Goal: Information Seeking & Learning: Learn about a topic

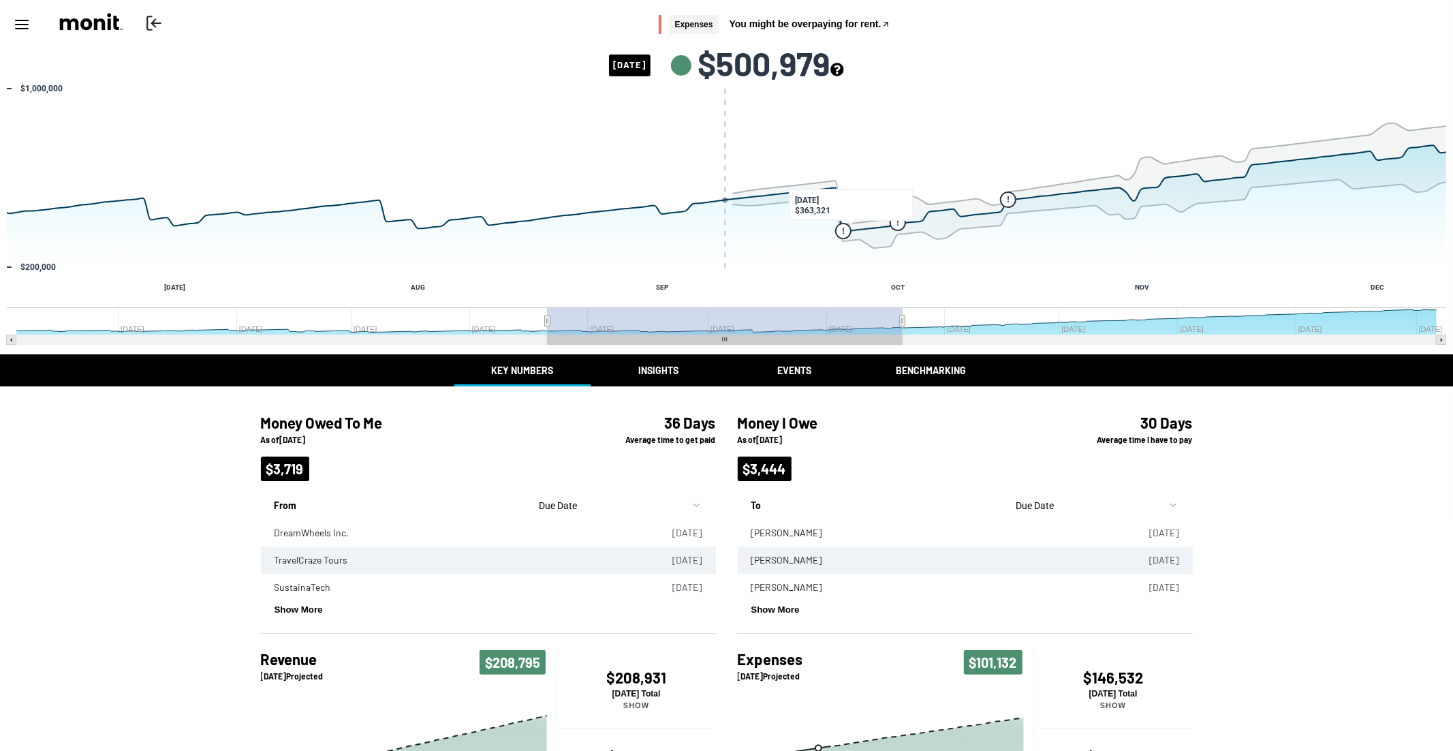
click at [843, 74] on icon "see more about your cashflow projection" at bounding box center [836, 69] width 13 height 13
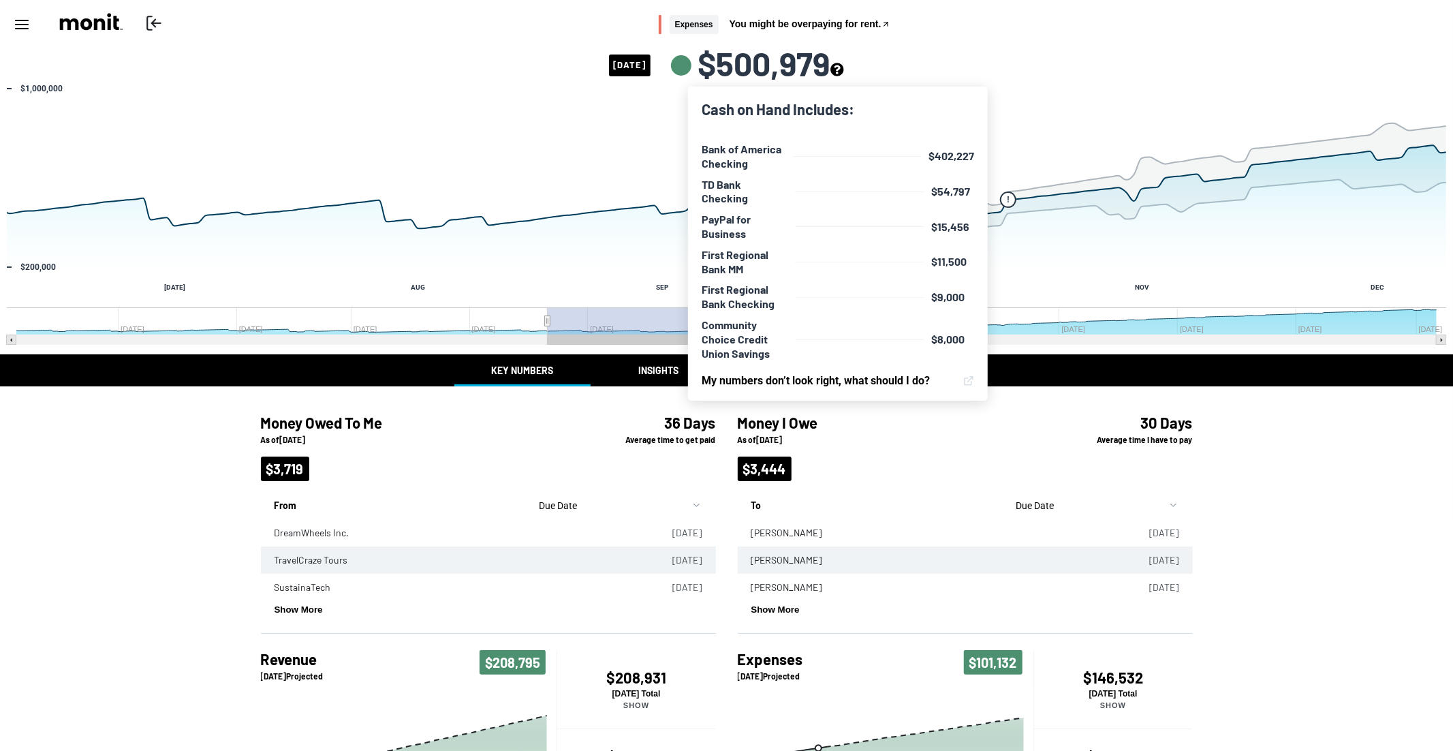
click at [843, 73] on icon "see more about your cashflow projection" at bounding box center [836, 69] width 13 height 13
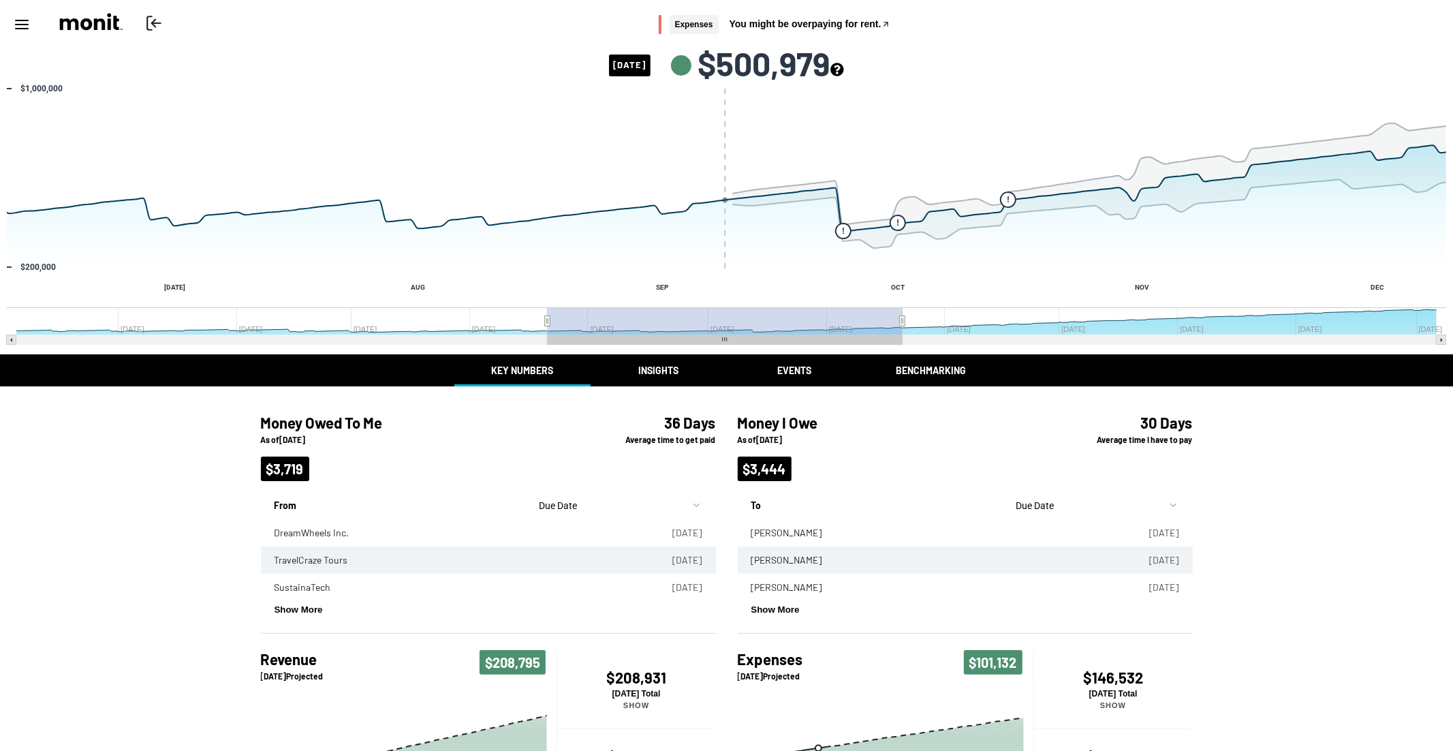
click at [843, 73] on icon "see more about your cashflow projection" at bounding box center [836, 69] width 13 height 13
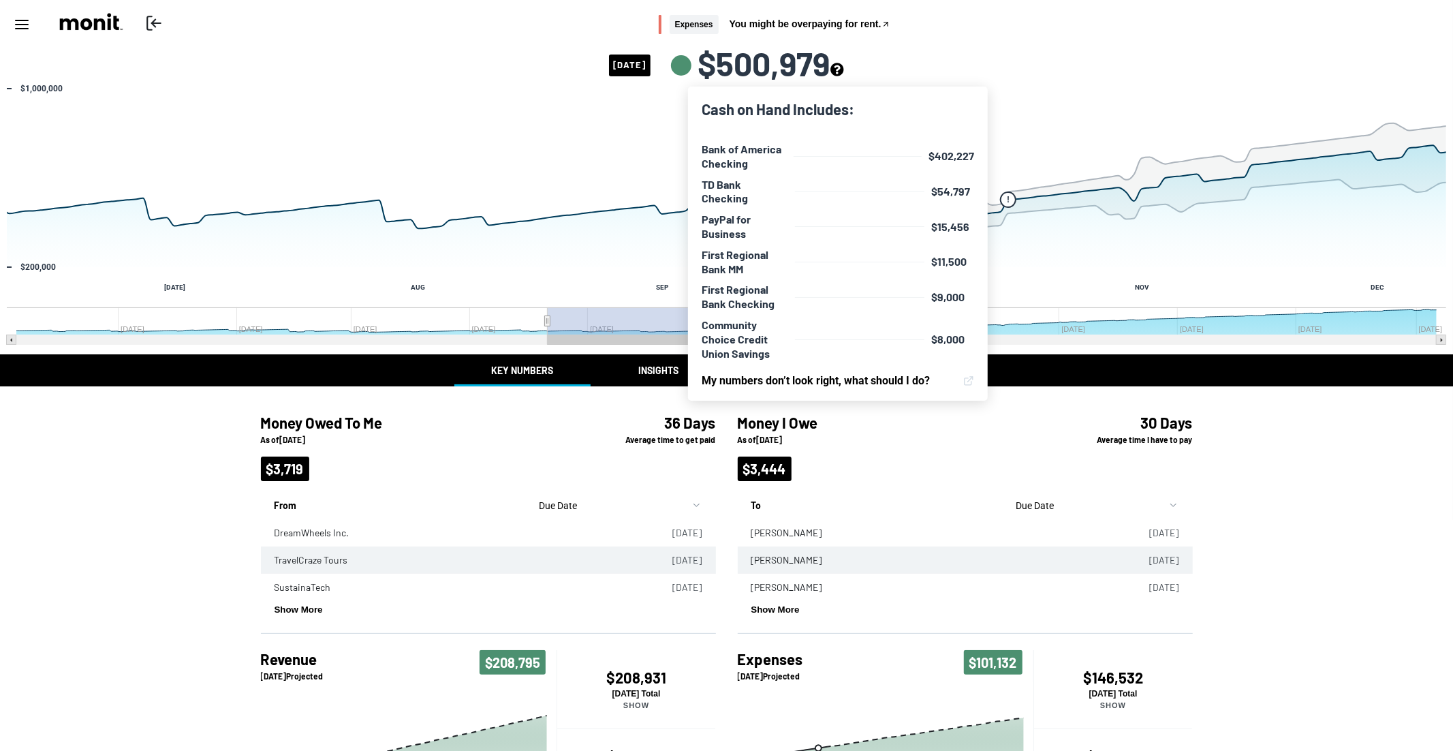
click at [843, 73] on icon "see more about your cashflow projection" at bounding box center [836, 69] width 13 height 13
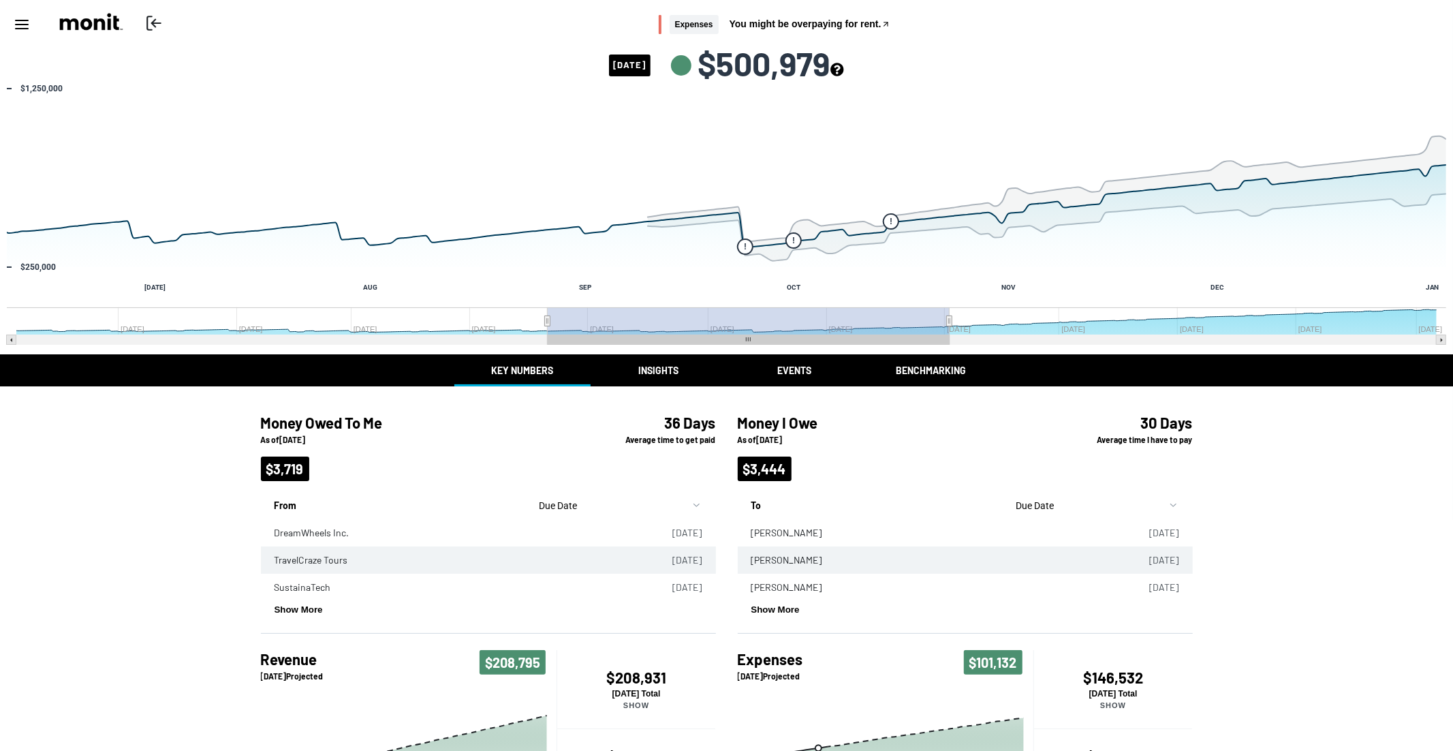
drag, startPoint x: 900, startPoint y: 316, endPoint x: 949, endPoint y: 315, distance: 49.7
click at [949, 315] on g "Interactive chart" at bounding box center [726, 325] width 1439 height 37
click at [866, 235] on icon "Past/Projected Data, series 1 of 4 with 198 data points. Y axis, values. X axis…" at bounding box center [862, 234] width 14 height 14
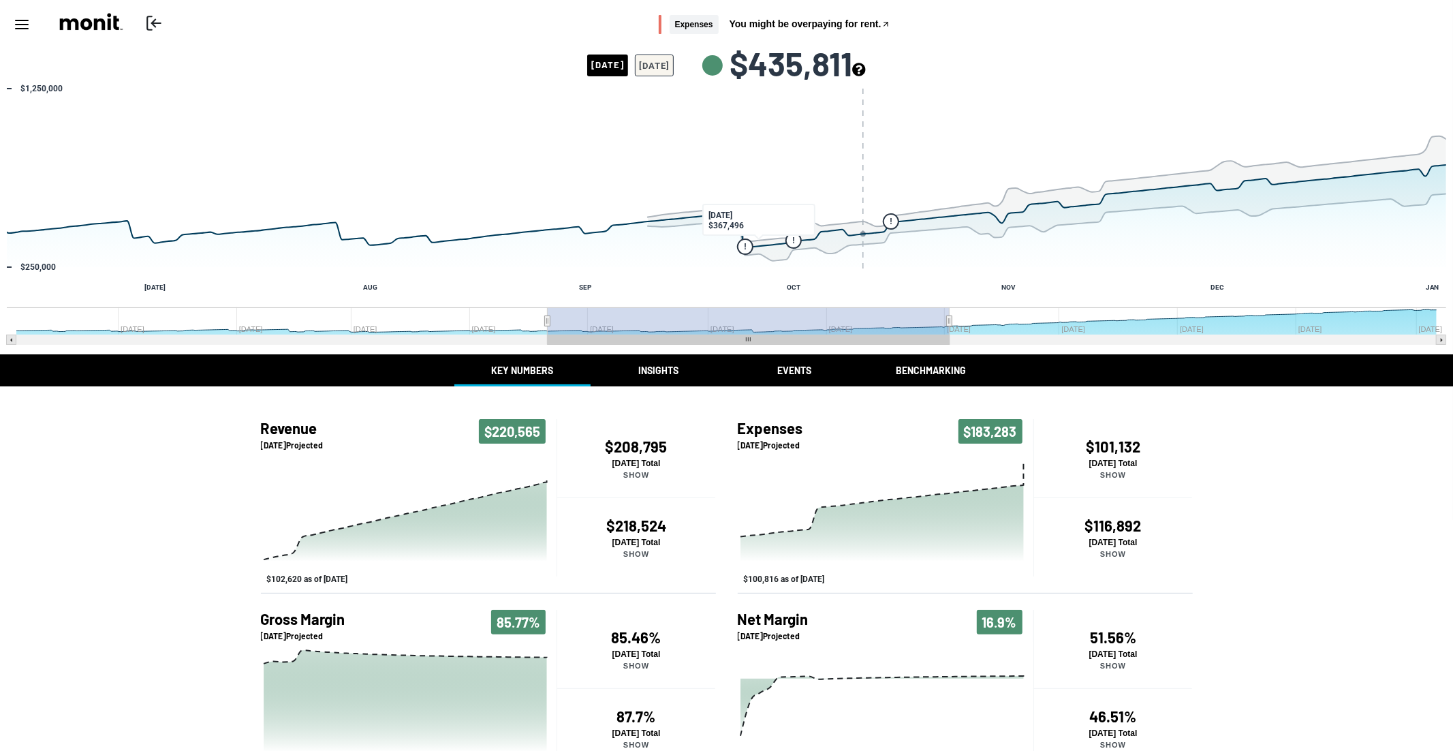
click at [674, 61] on button "[DATE]" at bounding box center [654, 65] width 39 height 22
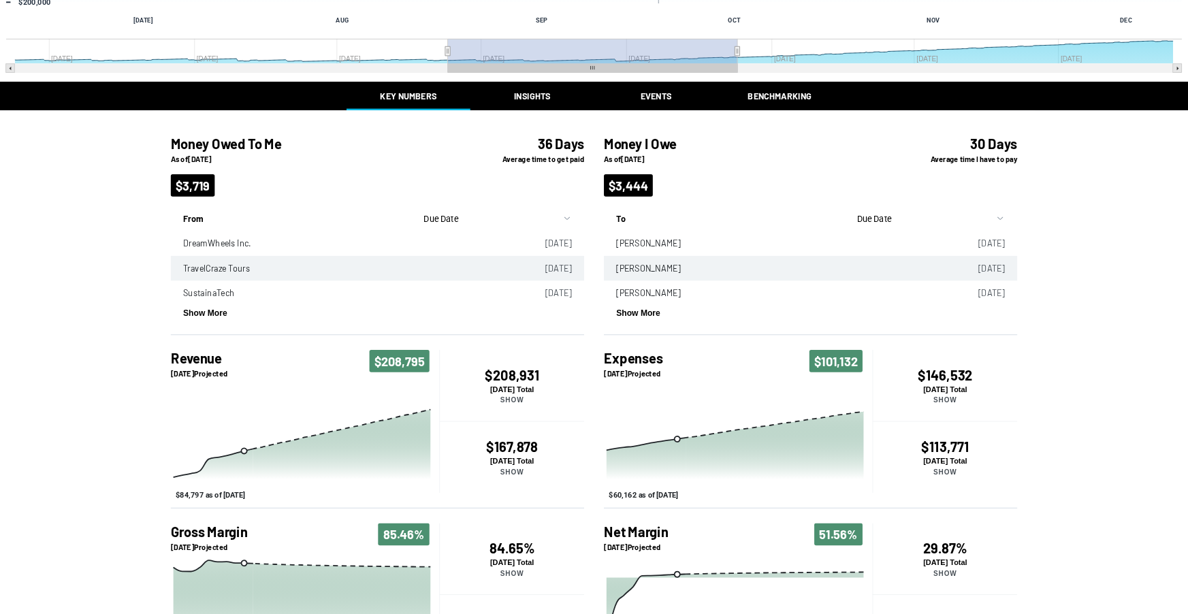
scroll to position [264, 0]
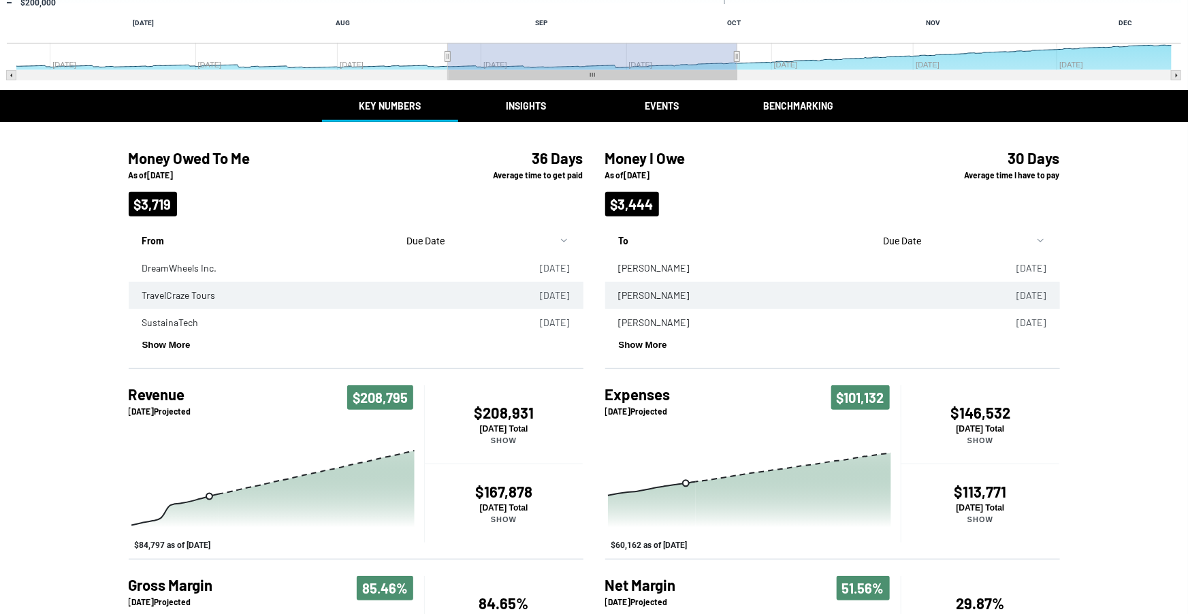
click at [522, 110] on div "Return to Online Banking Expenses You might be overpaying for rent. [DATE] $500…" at bounding box center [594, 243] width 1188 height 1015
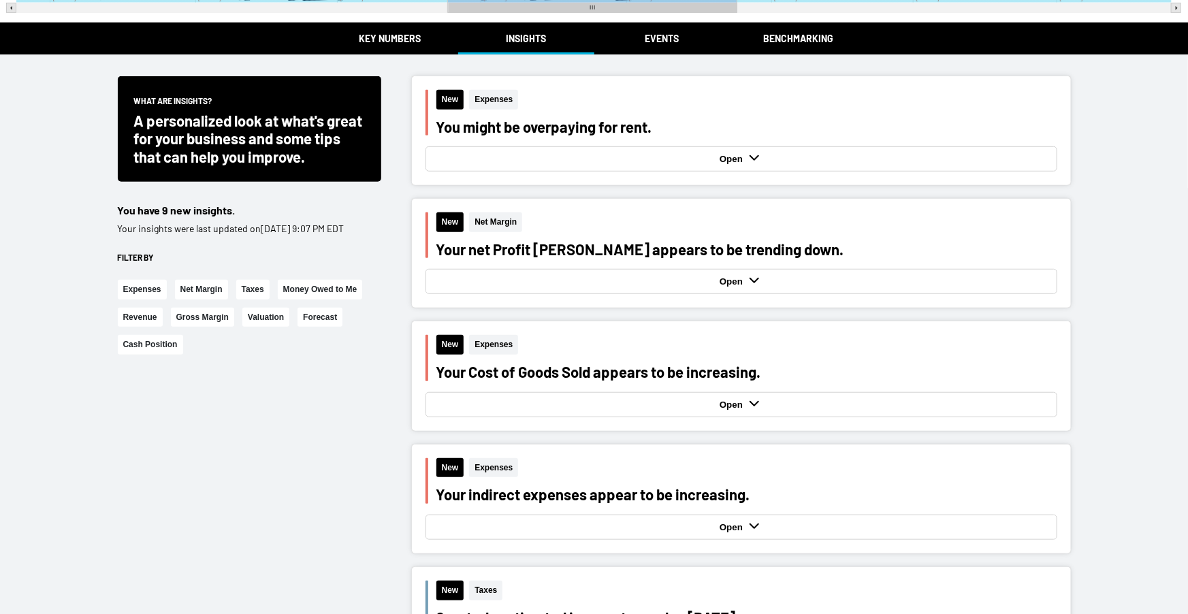
scroll to position [332, 0]
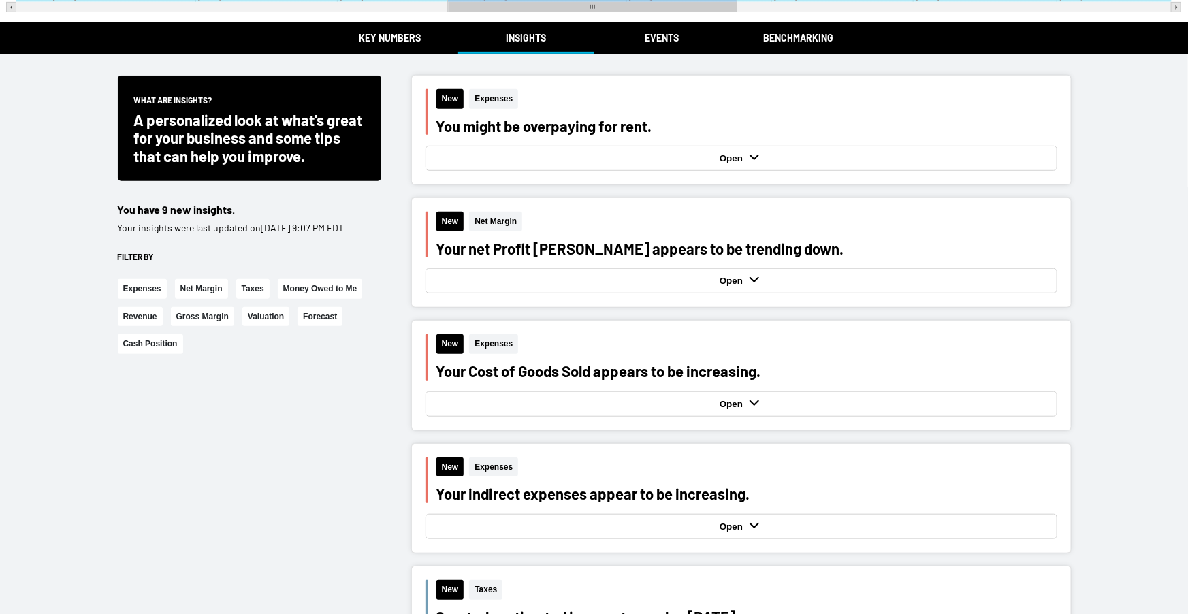
click at [702, 156] on div "Open" at bounding box center [741, 158] width 625 height 18
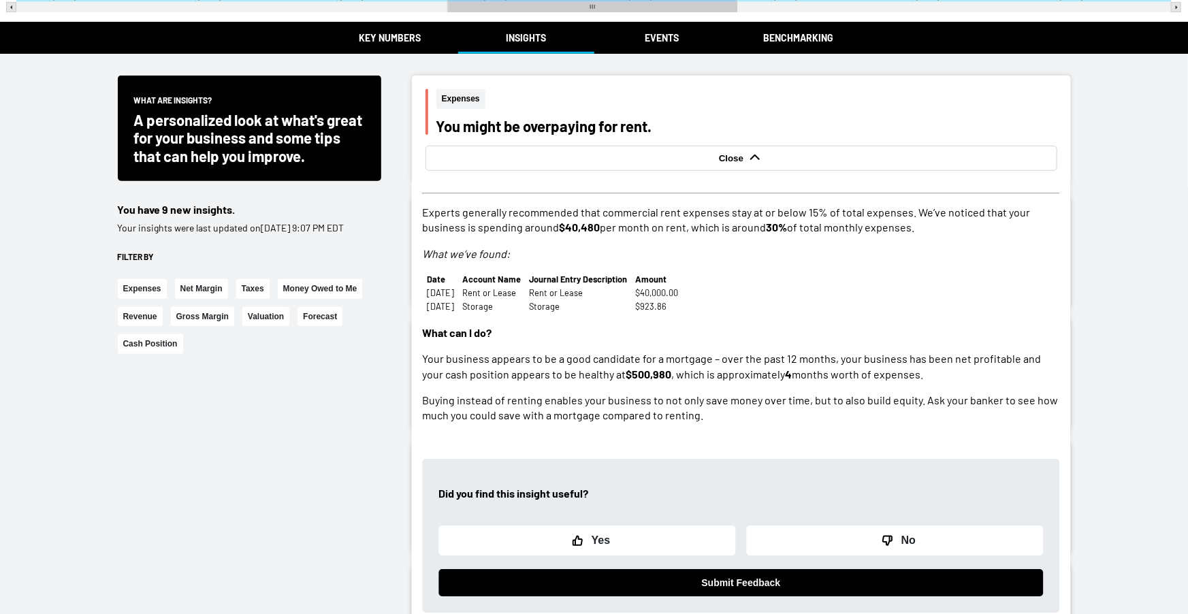
scroll to position [353, 0]
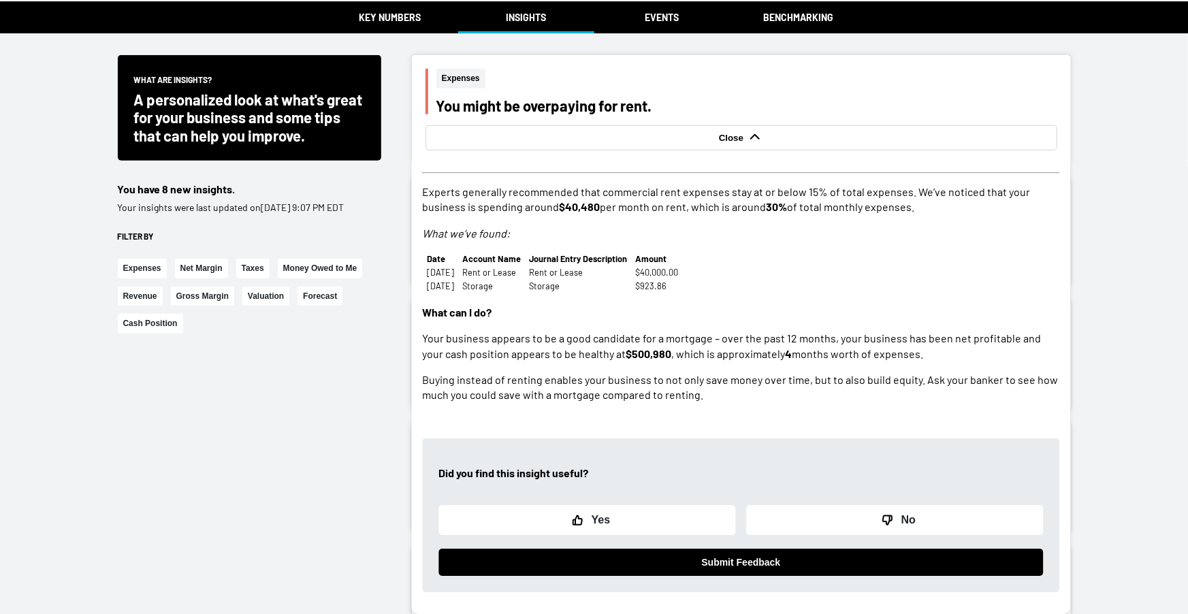
click at [739, 134] on strong "Close" at bounding box center [733, 138] width 28 height 10
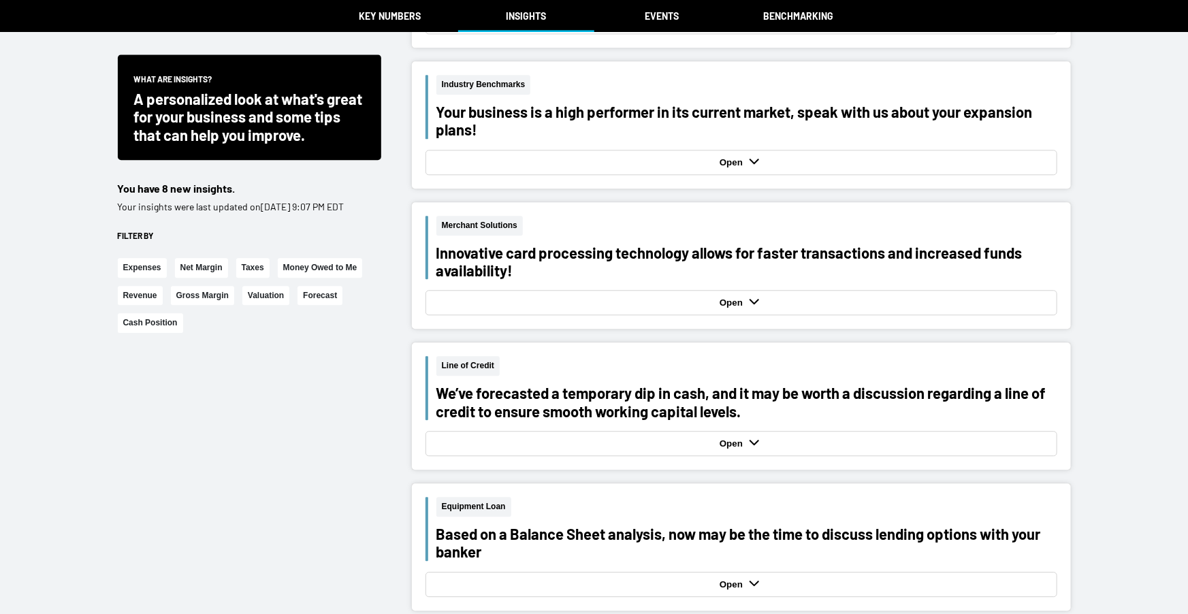
scroll to position [1630, 0]
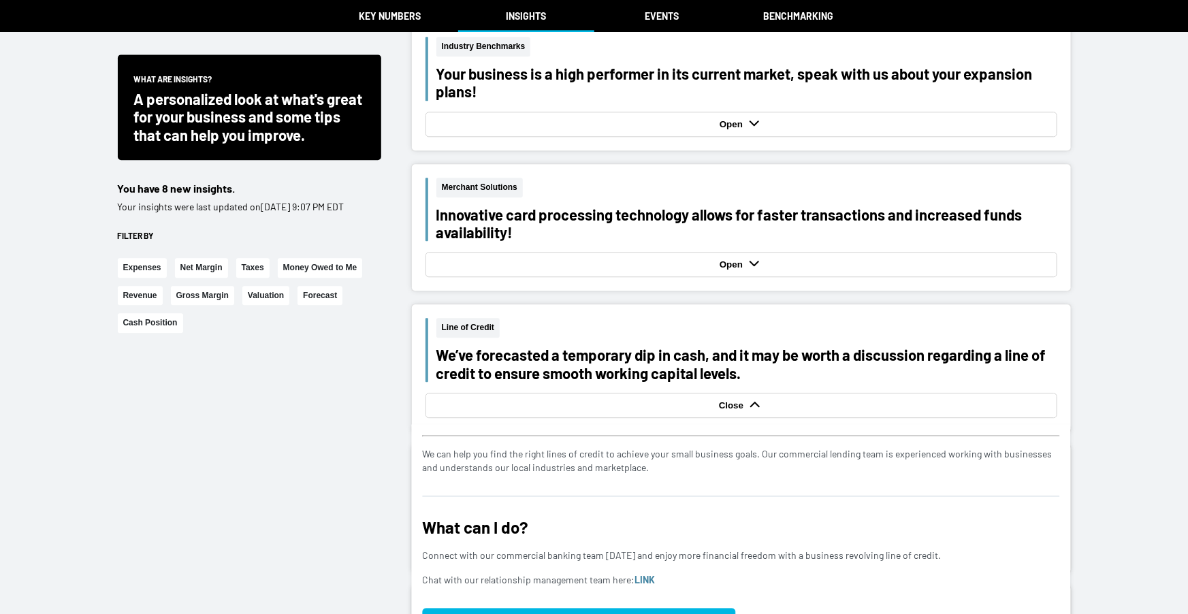
click at [696, 400] on div "Close" at bounding box center [741, 405] width 625 height 18
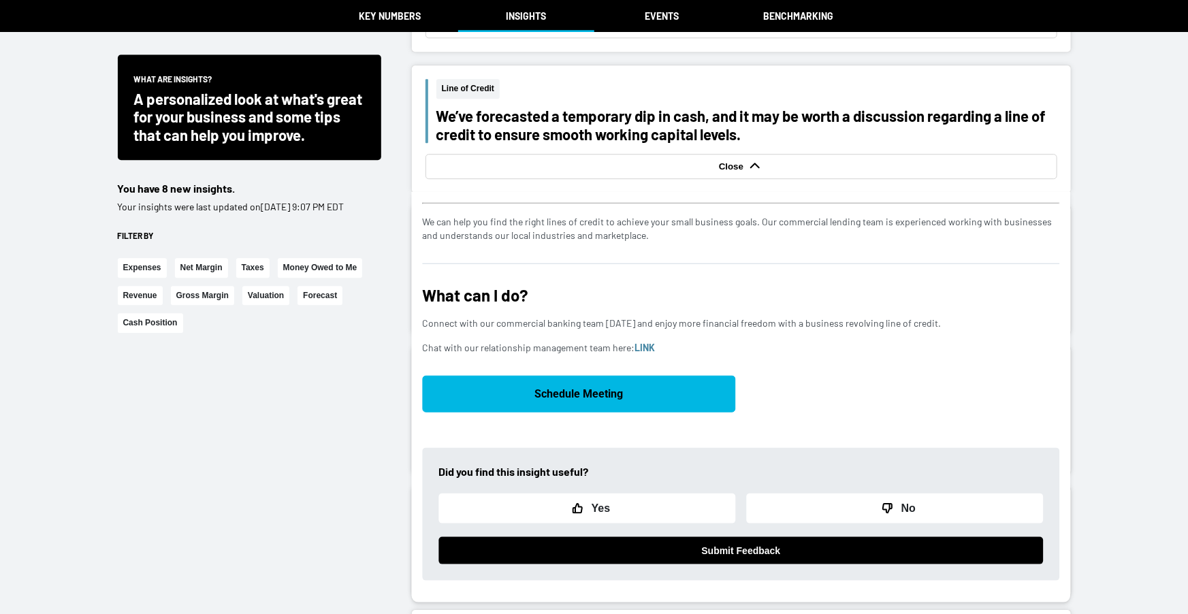
scroll to position [1875, 0]
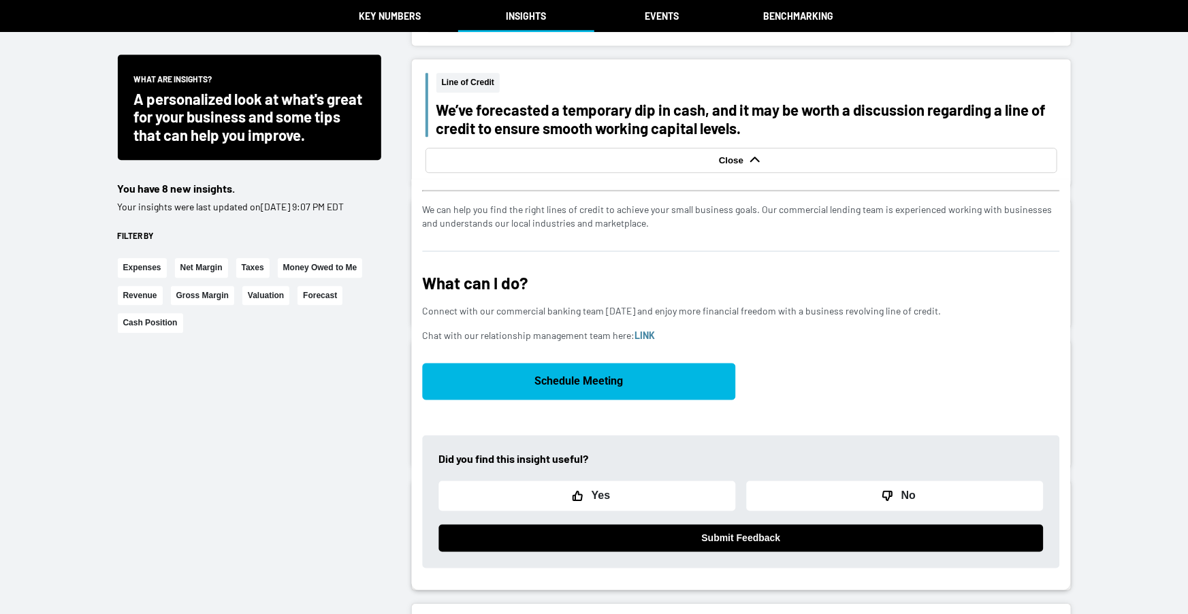
click at [738, 155] on strong "Close" at bounding box center [733, 160] width 28 height 10
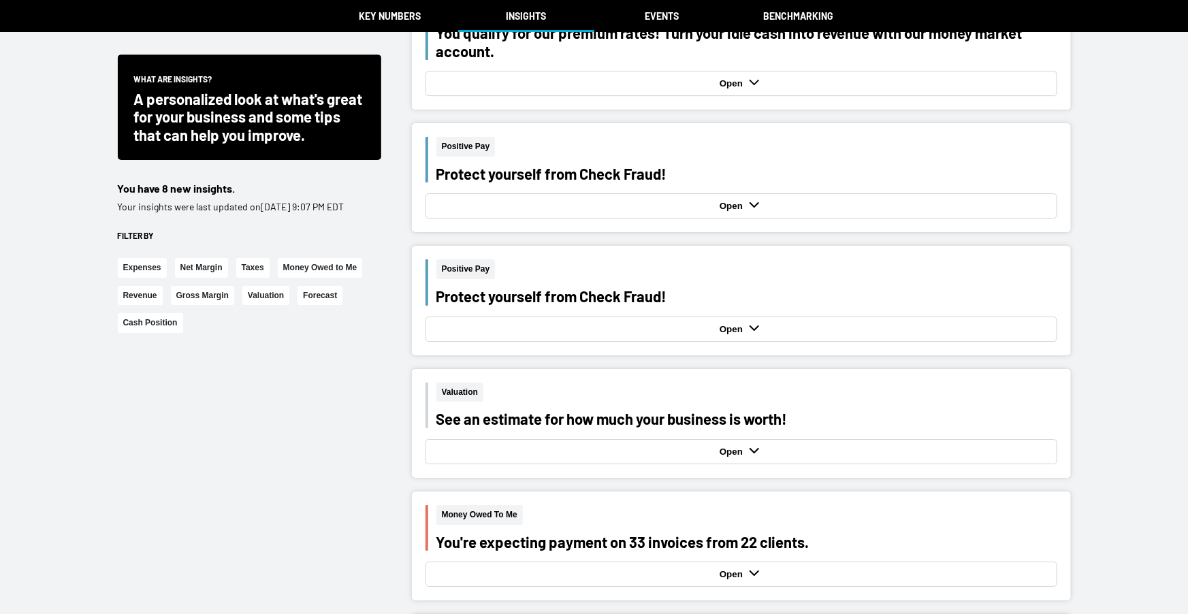
click at [740, 327] on strong "Open" at bounding box center [733, 329] width 27 height 10
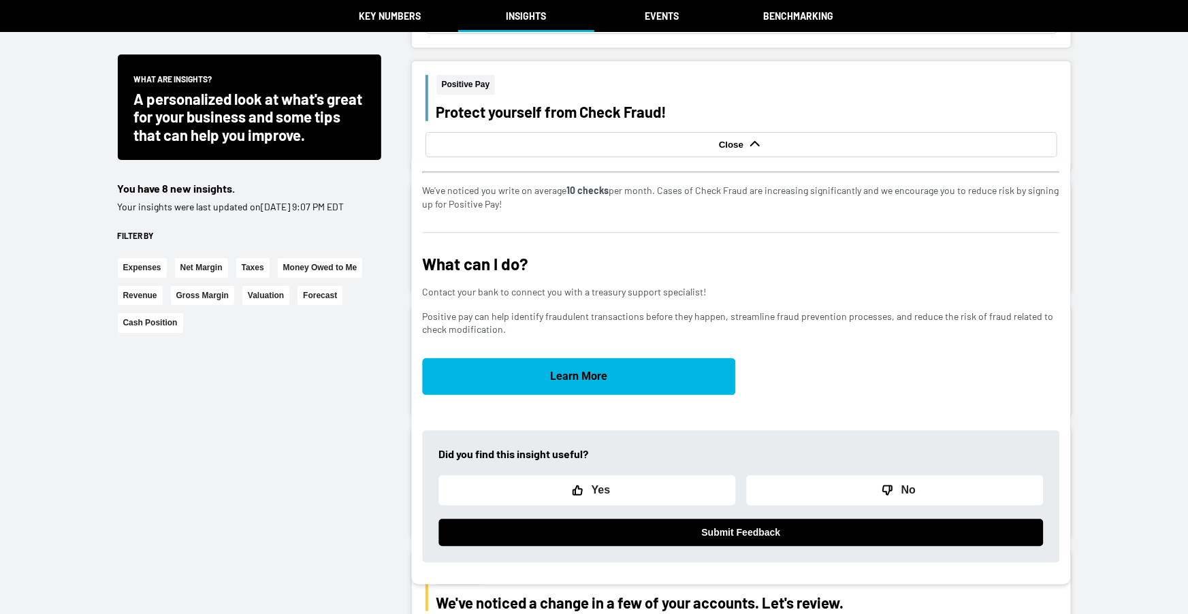
scroll to position [2418, 0]
click at [734, 139] on strong "Close" at bounding box center [733, 144] width 28 height 10
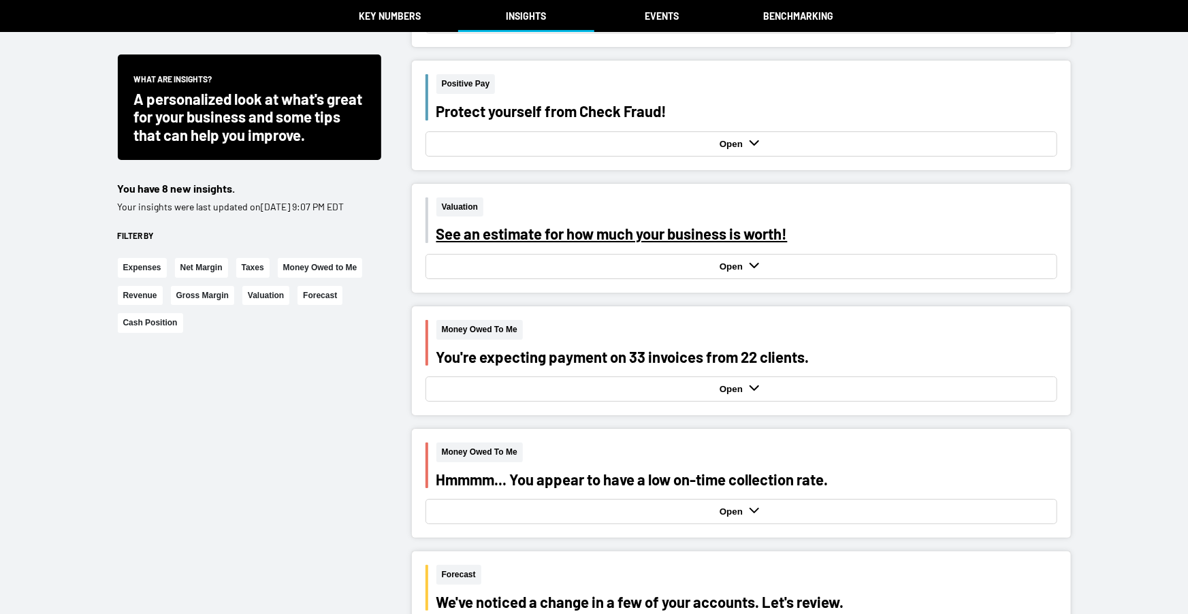
click at [771, 232] on div "See an estimate for how much your business is worth!" at bounding box center [747, 234] width 621 height 18
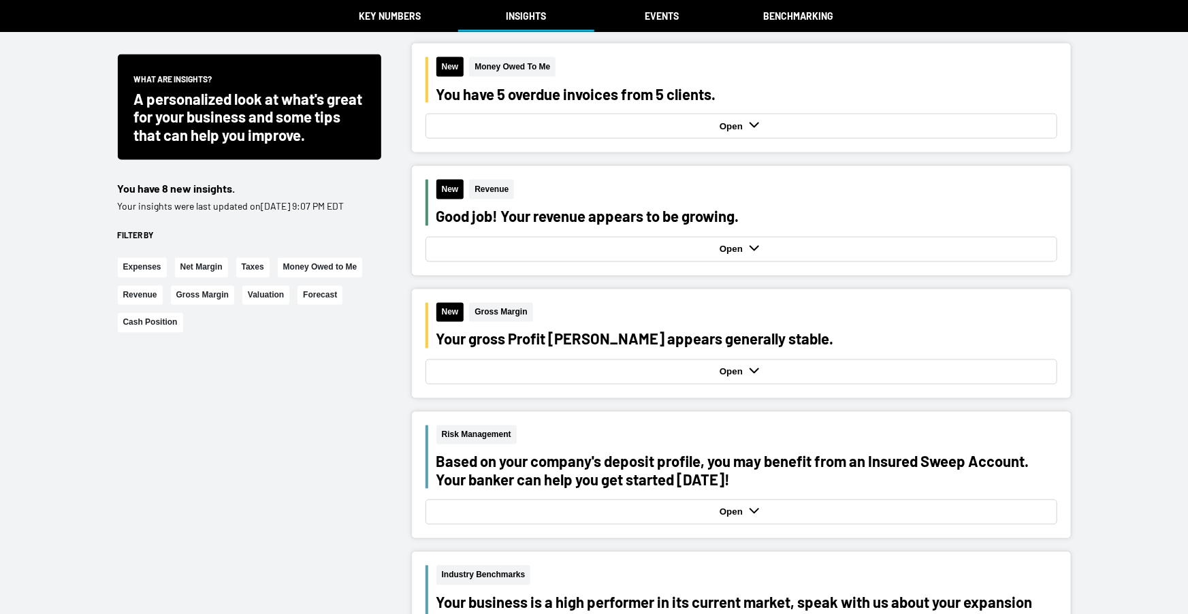
scroll to position [1094, 0]
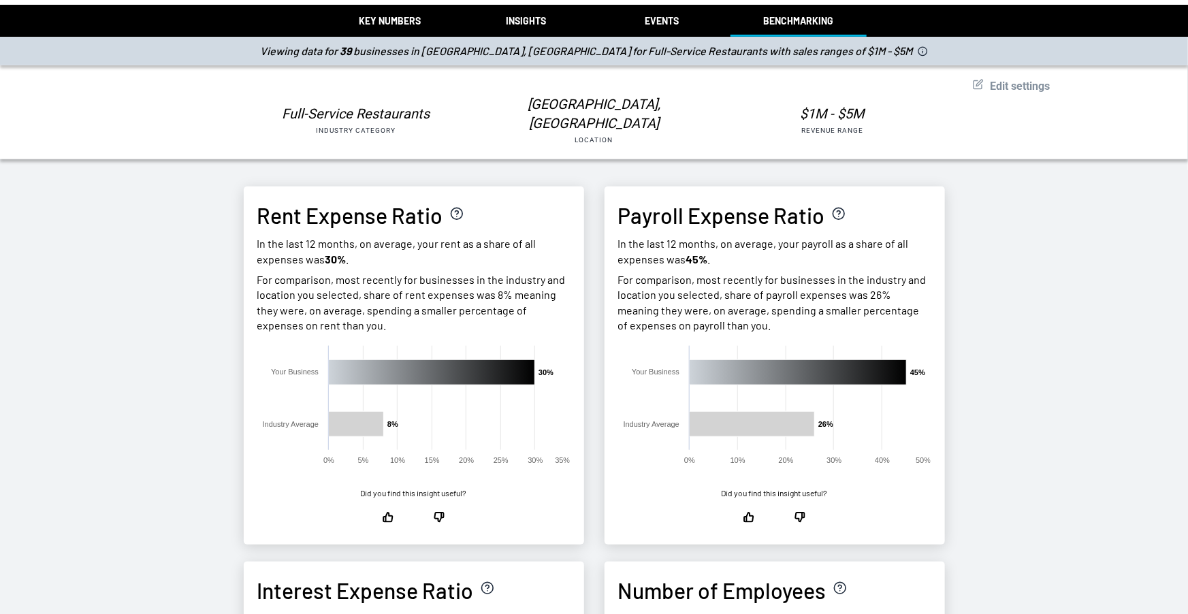
scroll to position [358, 0]
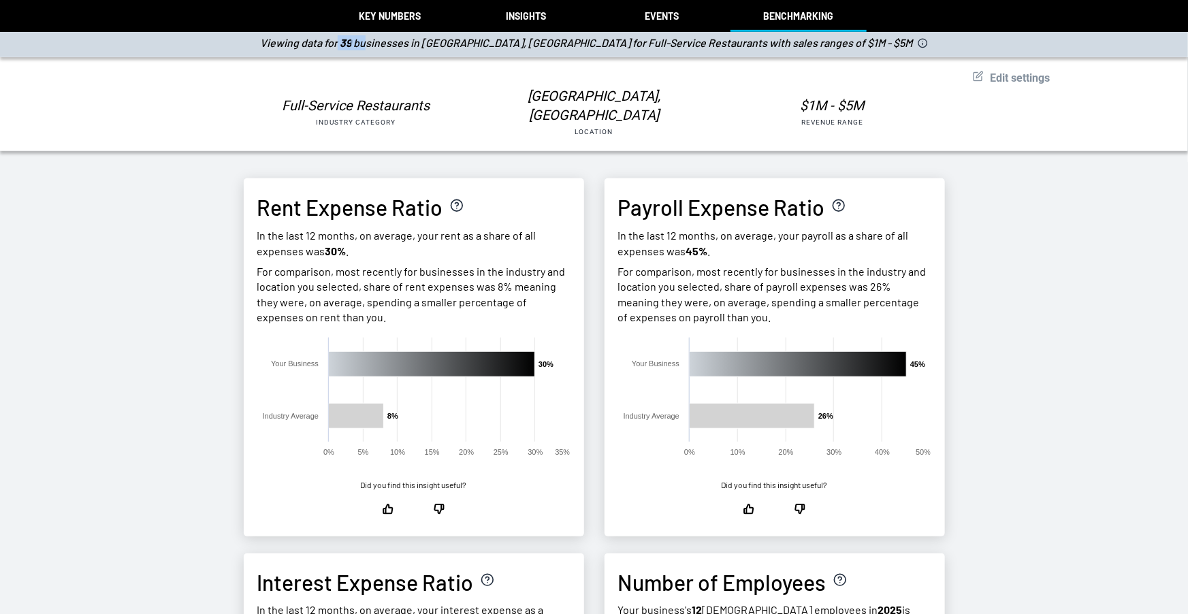
drag, startPoint x: 417, startPoint y: 46, endPoint x: 447, endPoint y: 44, distance: 30.7
click at [447, 44] on div "Viewing data for 39 businesses in [GEOGRAPHIC_DATA], [GEOGRAPHIC_DATA] for Full…" at bounding box center [594, 43] width 1188 height 29
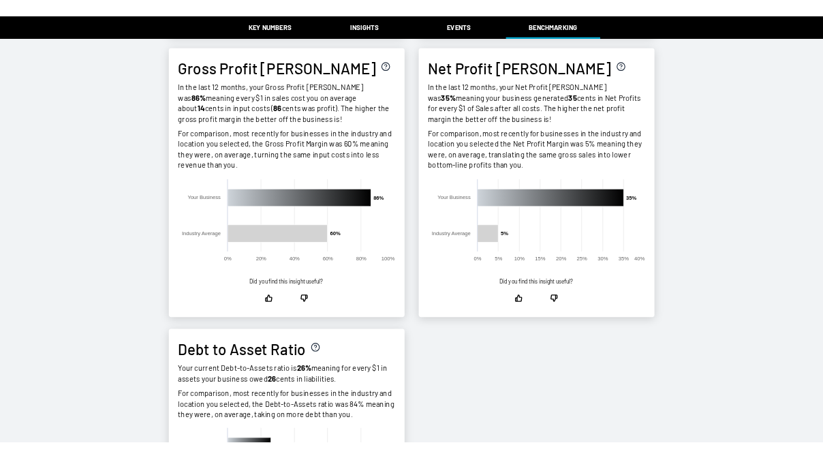
scroll to position [1239, 0]
